Goal: Navigation & Orientation: Find specific page/section

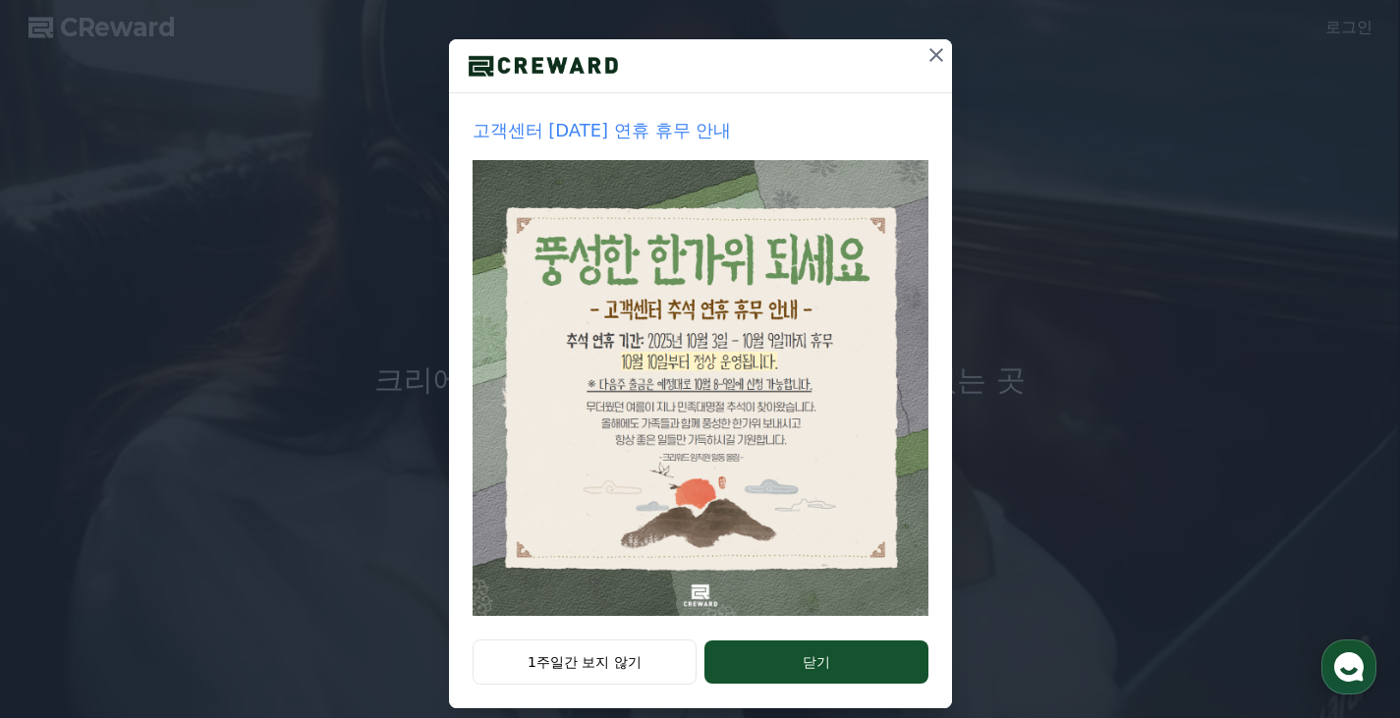
scroll to position [218, 0]
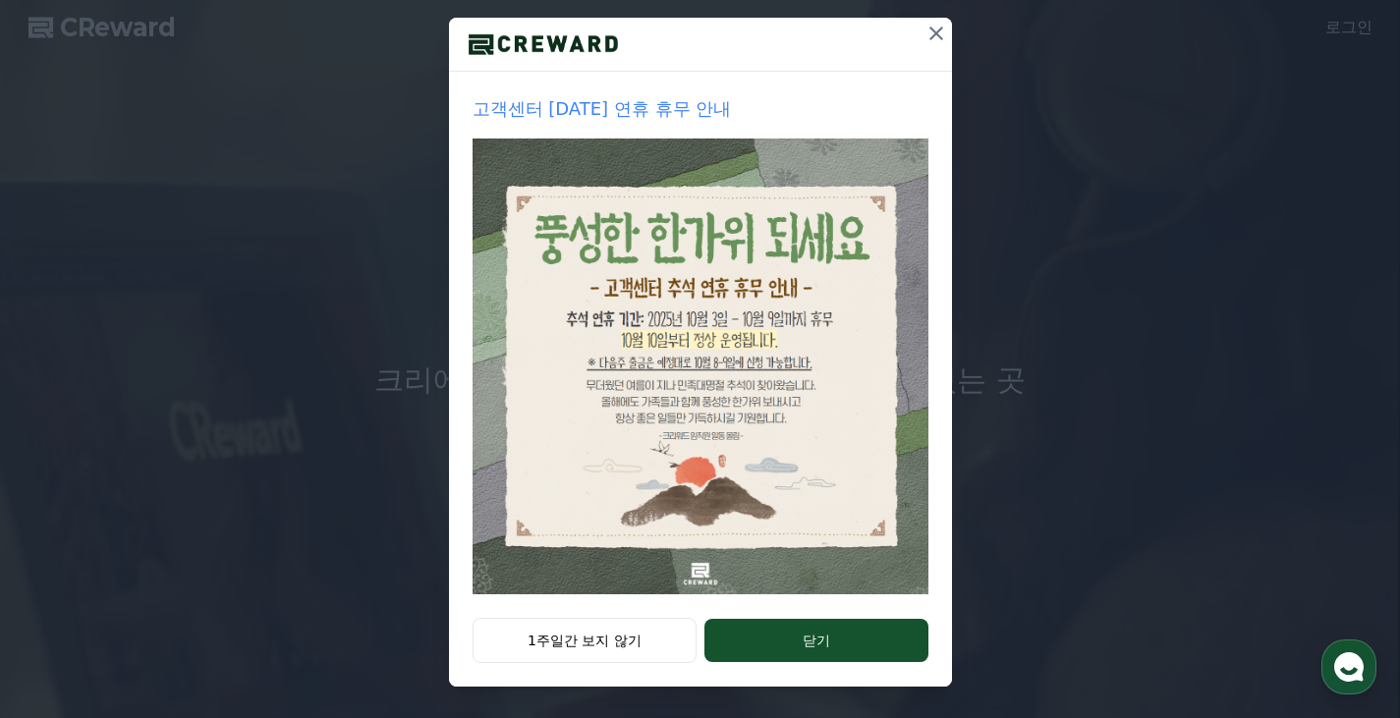
click at [594, 634] on button "1주일간 보지 않기" at bounding box center [585, 640] width 225 height 45
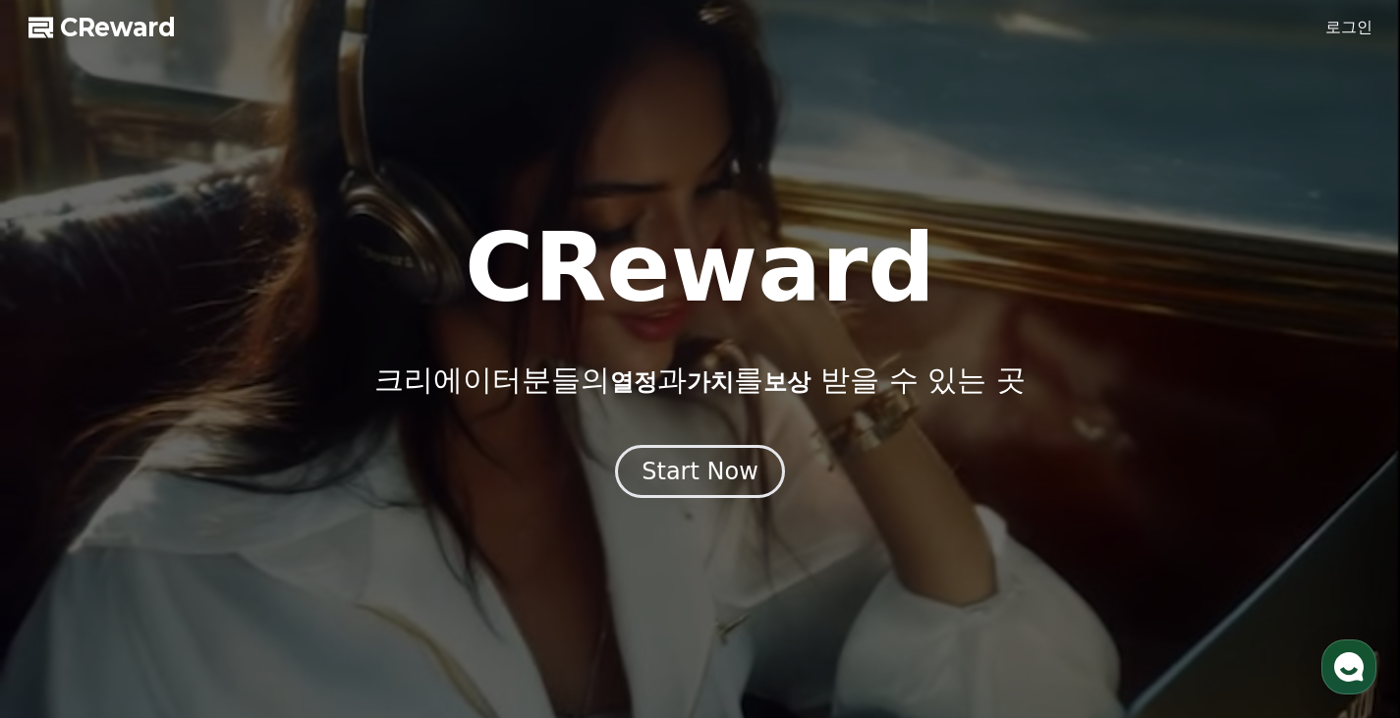
click at [1330, 34] on link "로그인" at bounding box center [1348, 28] width 47 height 24
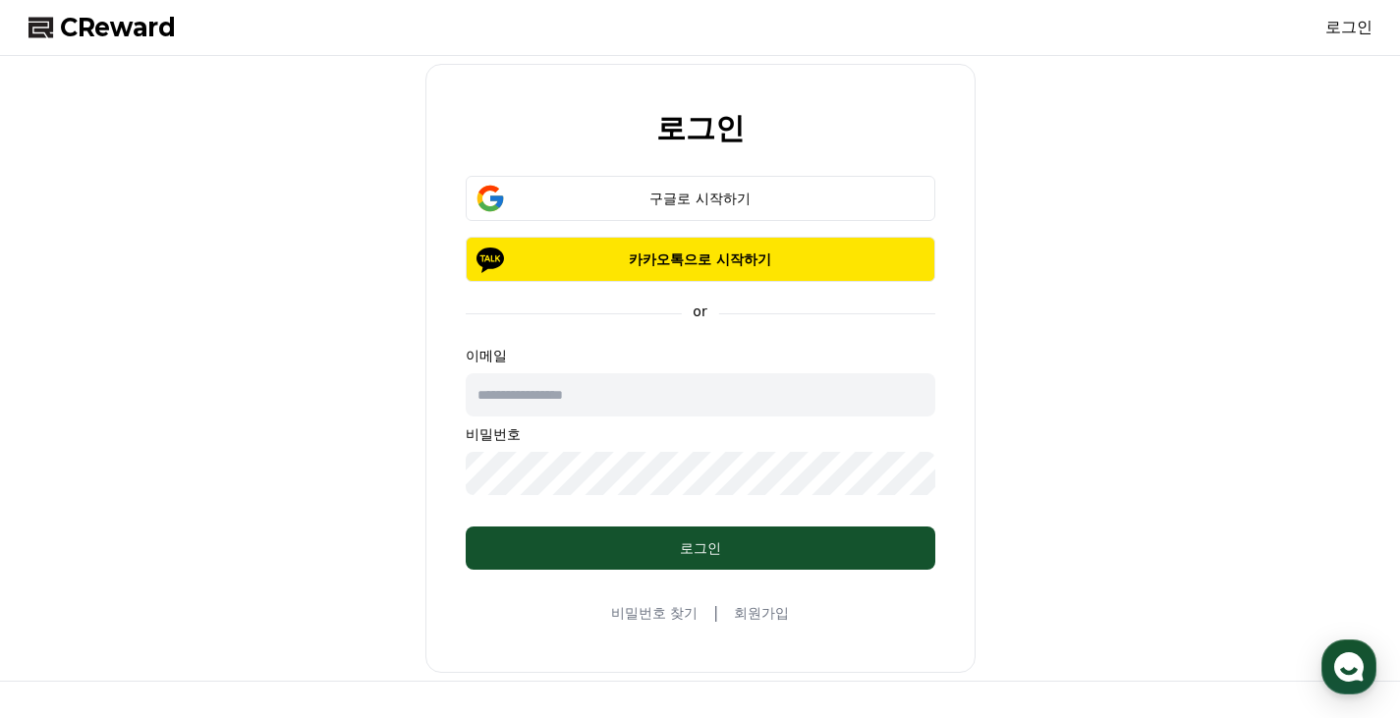
click at [619, 417] on div "이메일 비밀번호" at bounding box center [701, 420] width 470 height 149
click at [622, 400] on input "text" at bounding box center [701, 394] width 470 height 43
type input "*"
type input "**********"
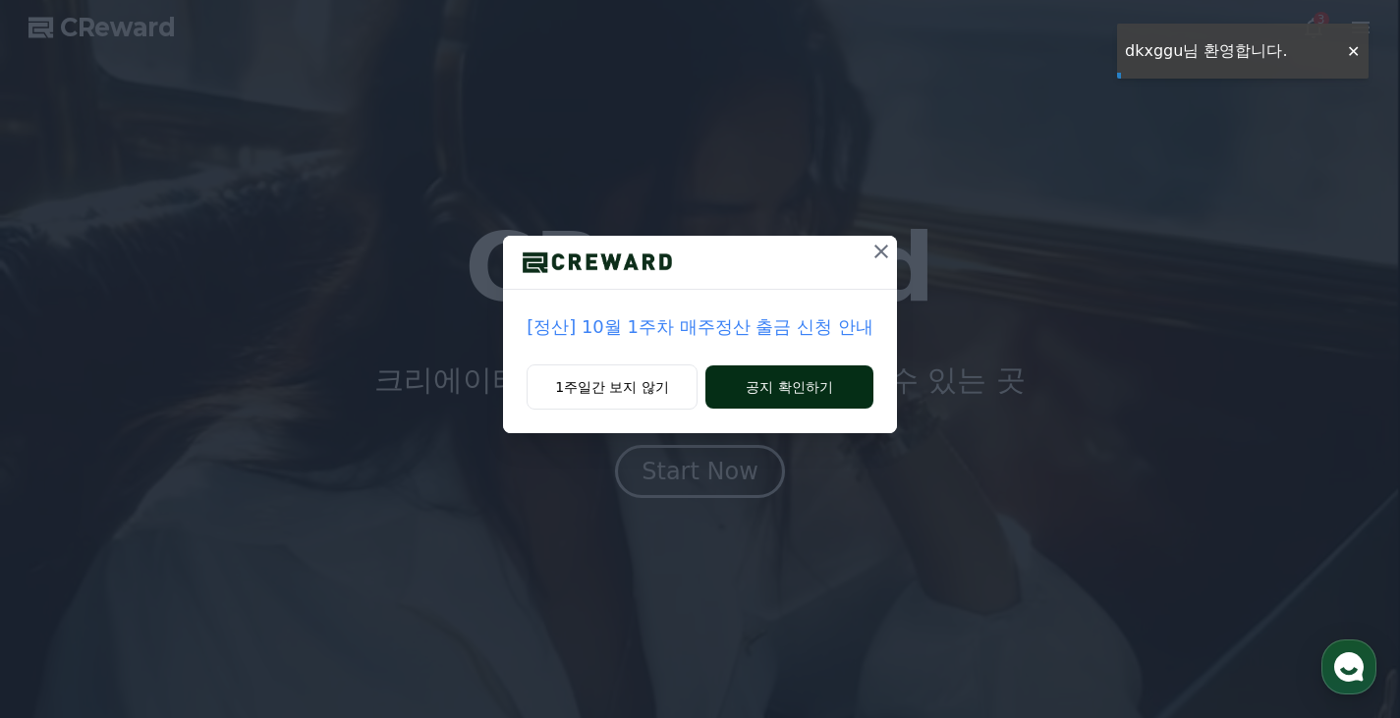
click at [824, 374] on button "공지 확인하기" at bounding box center [789, 387] width 168 height 43
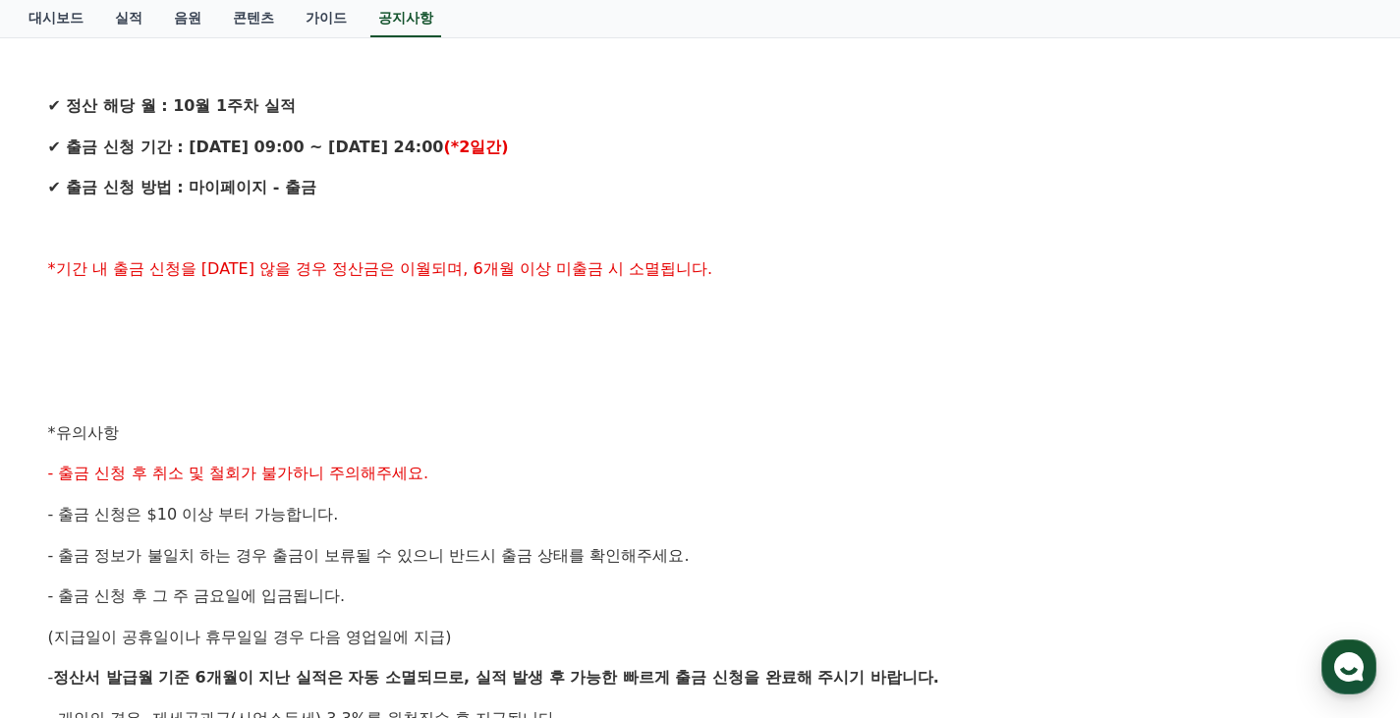
scroll to position [688, 0]
